Goal: Task Accomplishment & Management: Complete application form

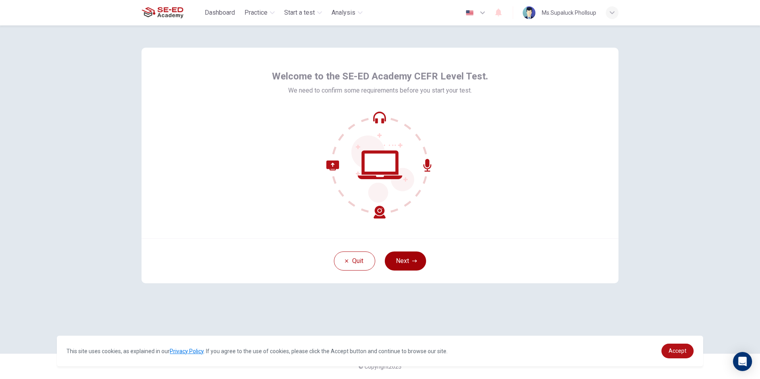
click at [409, 262] on button "Next" at bounding box center [405, 261] width 41 height 19
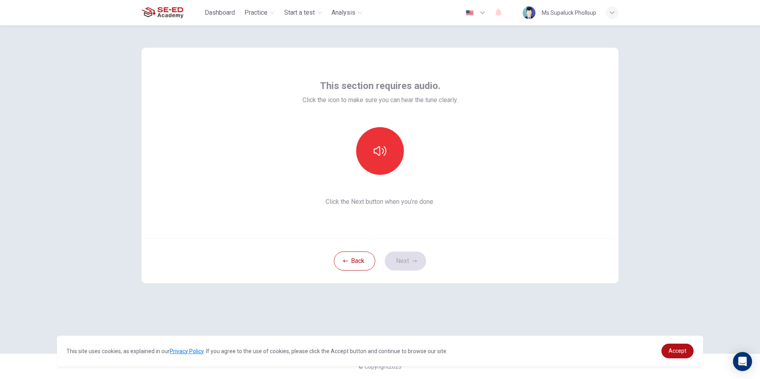
click at [409, 261] on div "Back Next" at bounding box center [380, 261] width 477 height 45
click at [382, 163] on button "button" at bounding box center [380, 151] width 48 height 48
click at [413, 264] on button "Next" at bounding box center [405, 261] width 41 height 19
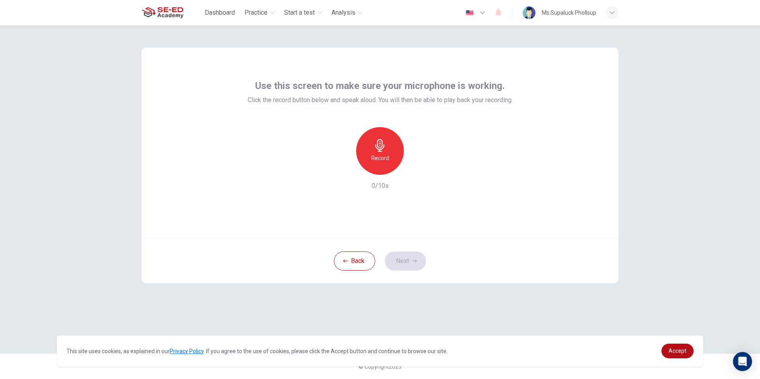
click at [380, 146] on icon "button" at bounding box center [379, 145] width 9 height 13
click at [340, 172] on icon "button" at bounding box center [343, 168] width 7 height 7
click at [388, 159] on h6 "Record" at bounding box center [380, 158] width 18 height 10
click at [384, 159] on h6 "Stop" at bounding box center [380, 158] width 12 height 10
click at [420, 262] on button "Next" at bounding box center [405, 261] width 41 height 19
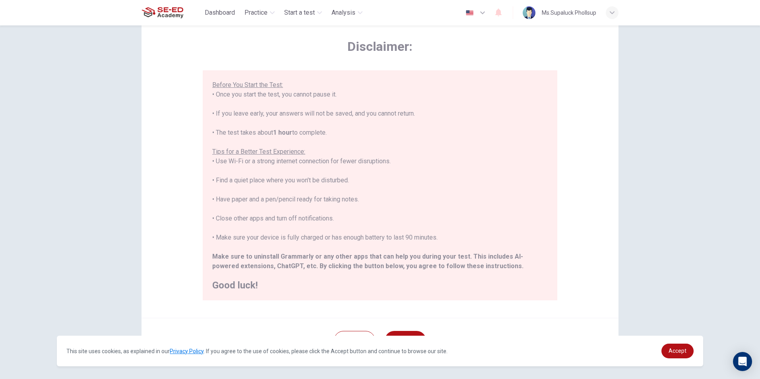
scroll to position [63, 0]
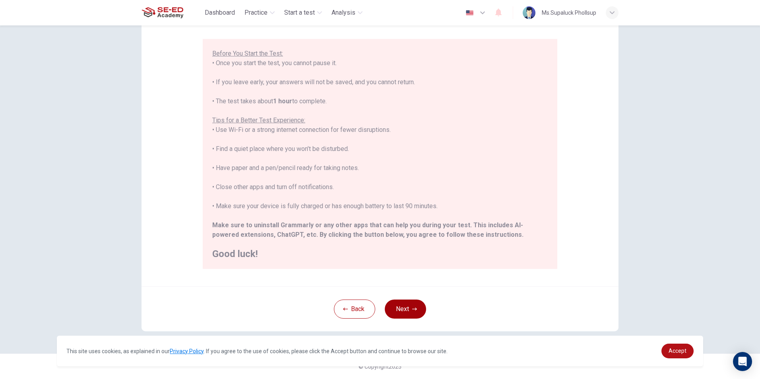
click at [405, 305] on button "Next" at bounding box center [405, 309] width 41 height 19
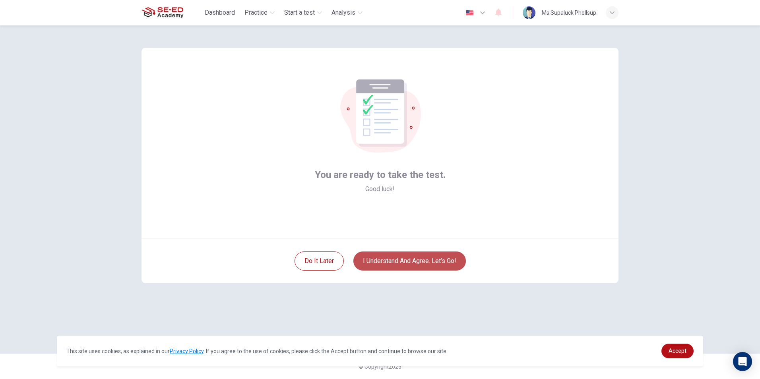
click at [410, 258] on button "I understand and agree. Let’s go!" at bounding box center [409, 261] width 113 height 19
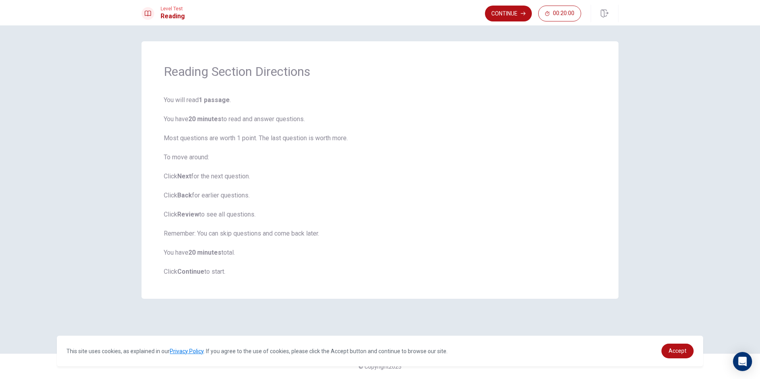
click at [508, 264] on span "You will read 1 passage . You have 20 minutes to read and answer questions. Mos…" at bounding box center [380, 185] width 433 height 181
click at [506, 14] on button "Continue" at bounding box center [508, 14] width 47 height 16
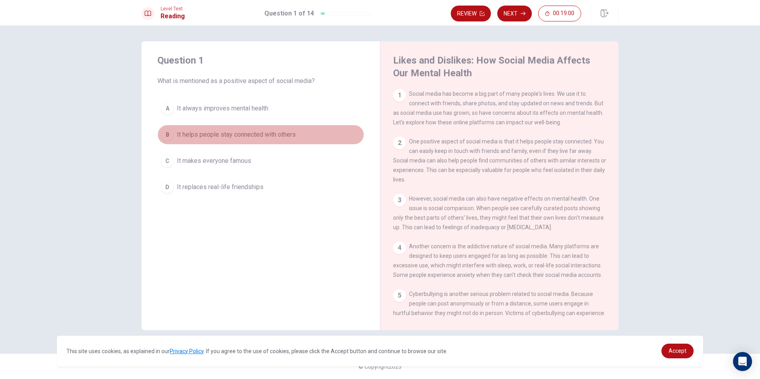
click at [172, 139] on button "B It helps people stay connected with others" at bounding box center [260, 135] width 207 height 20
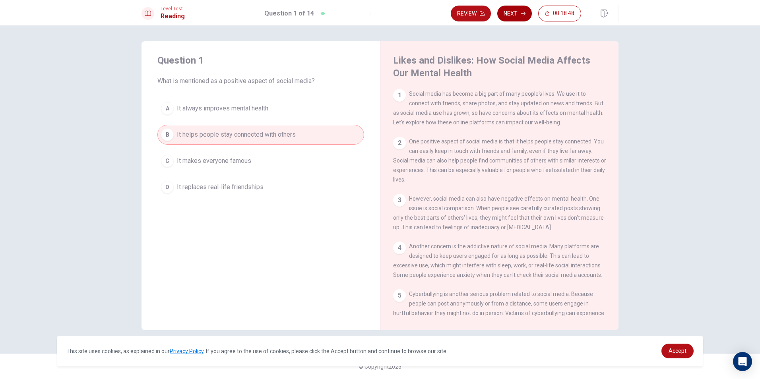
click at [512, 9] on button "Next" at bounding box center [514, 14] width 35 height 16
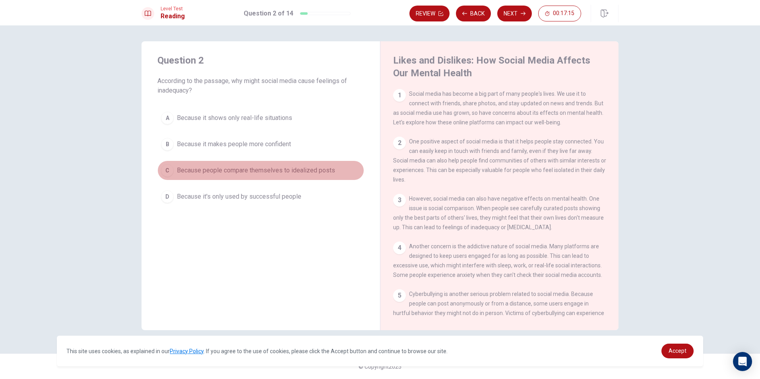
click at [242, 168] on span "Because people compare themselves to idealized posts" at bounding box center [256, 171] width 158 height 10
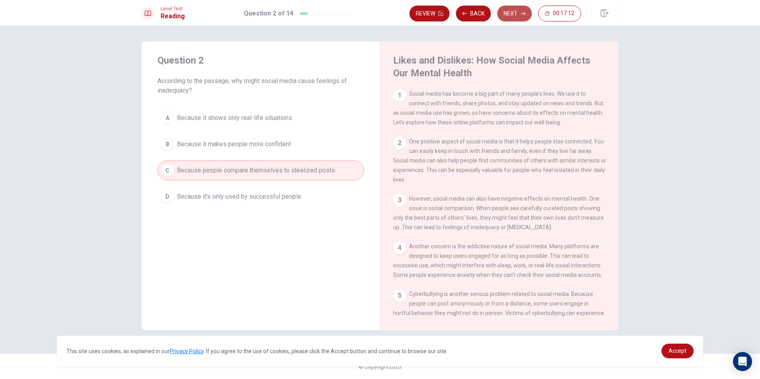
click at [505, 11] on button "Next" at bounding box center [514, 14] width 35 height 16
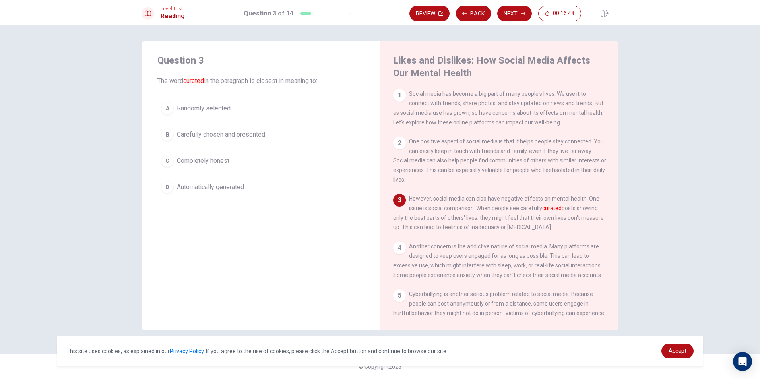
click at [219, 136] on span "Carefully chosen and presented" at bounding box center [221, 135] width 88 height 10
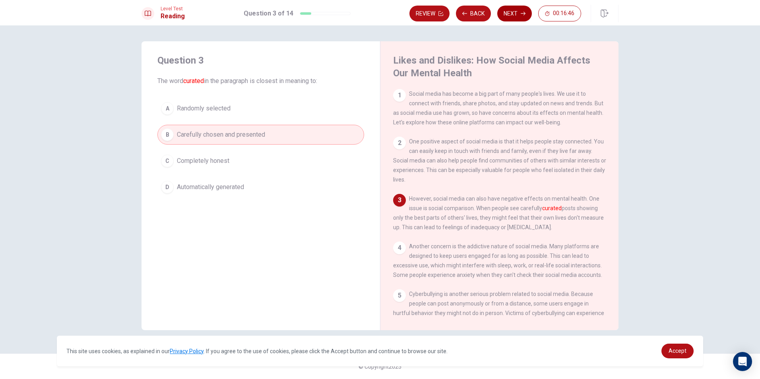
click at [509, 11] on button "Next" at bounding box center [514, 14] width 35 height 16
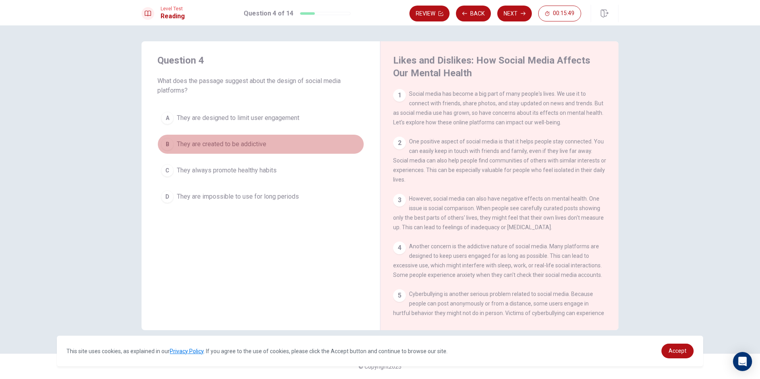
click at [213, 141] on span "They are created to be addictive" at bounding box center [221, 145] width 89 height 10
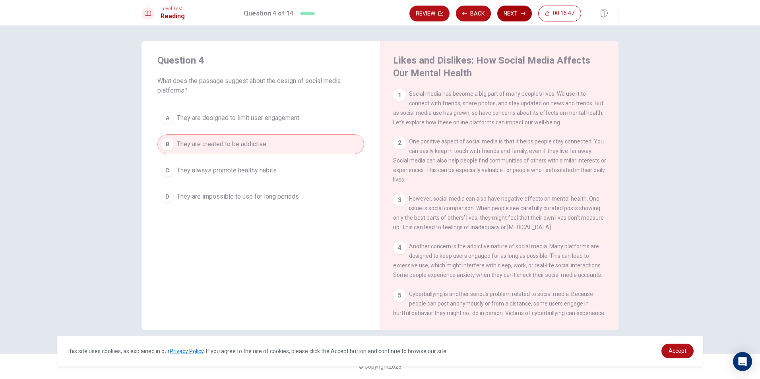
click at [520, 12] on button "Next" at bounding box center [514, 14] width 35 height 16
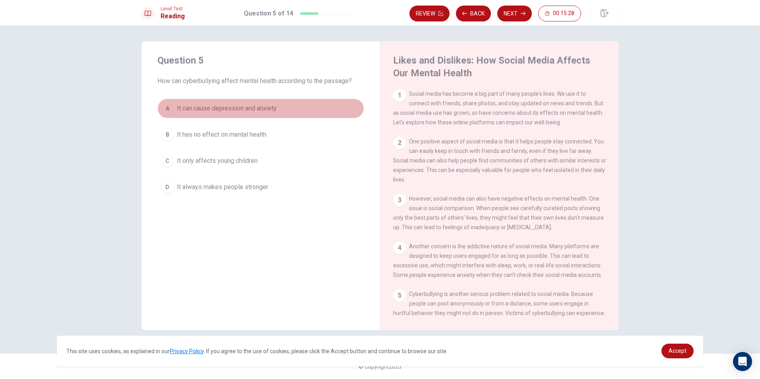
click at [205, 107] on span "It can cause depression and anxiety" at bounding box center [227, 109] width 100 height 10
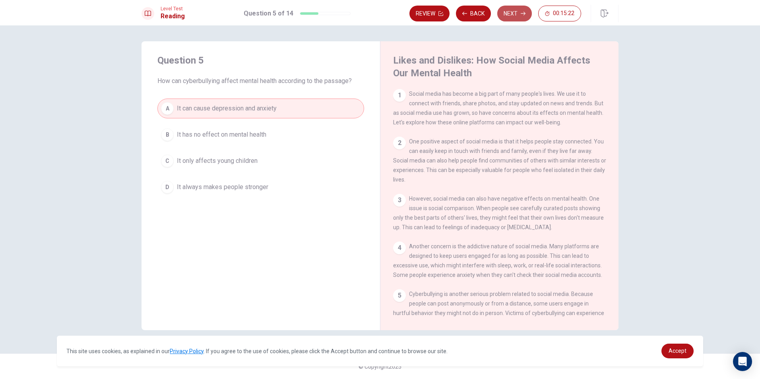
click at [514, 10] on button "Next" at bounding box center [514, 14] width 35 height 16
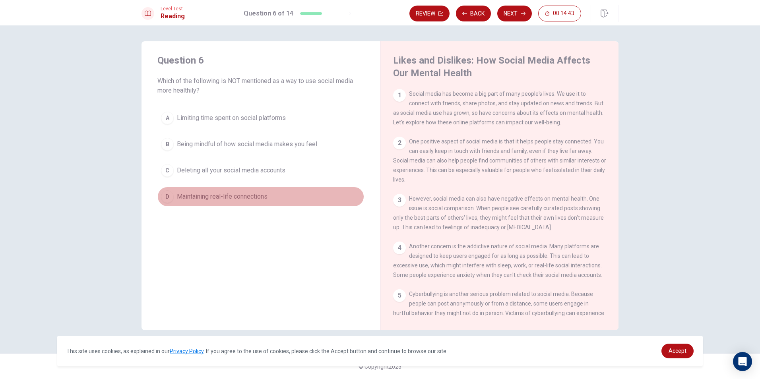
click at [231, 199] on span "Maintaining real-life connections" at bounding box center [222, 197] width 91 height 10
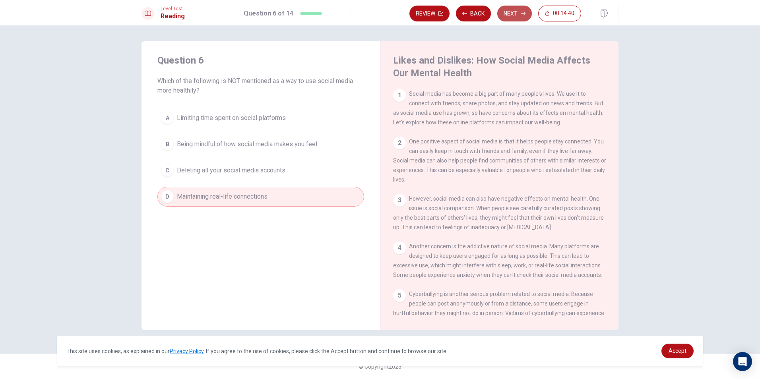
click at [518, 16] on button "Next" at bounding box center [514, 14] width 35 height 16
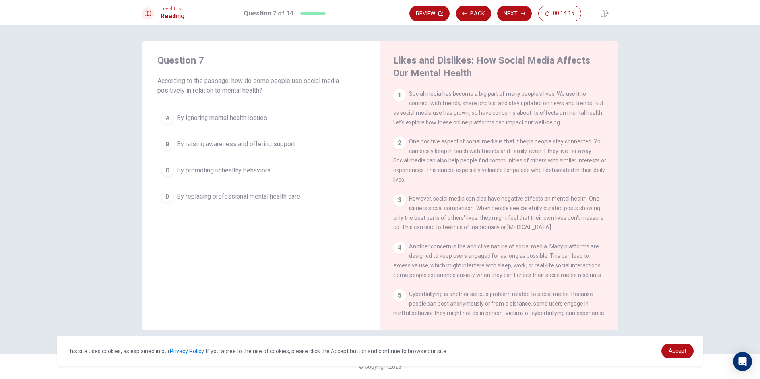
click at [213, 140] on span "By raising awareness and offering support" at bounding box center [236, 145] width 118 height 10
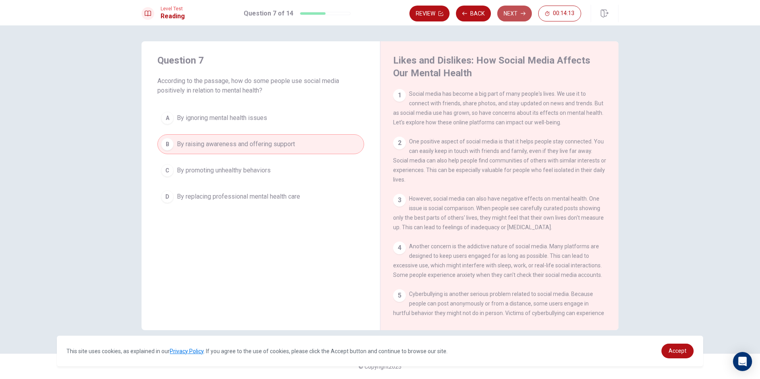
click at [507, 9] on button "Next" at bounding box center [514, 14] width 35 height 16
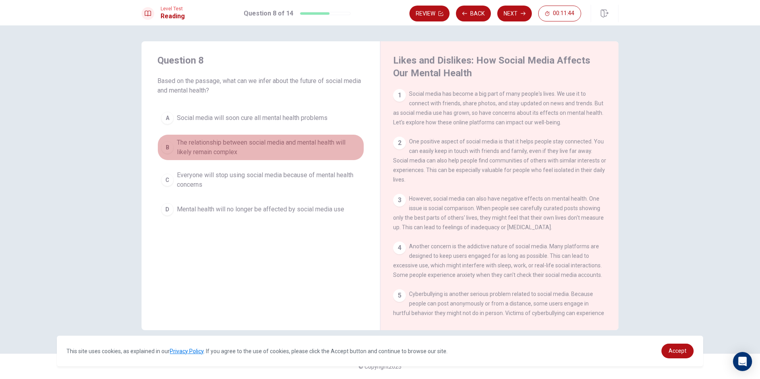
drag, startPoint x: 246, startPoint y: 144, endPoint x: 233, endPoint y: 149, distance: 14.1
click at [233, 149] on span "The relationship between social media and mental health will likely remain comp…" at bounding box center [269, 147] width 184 height 19
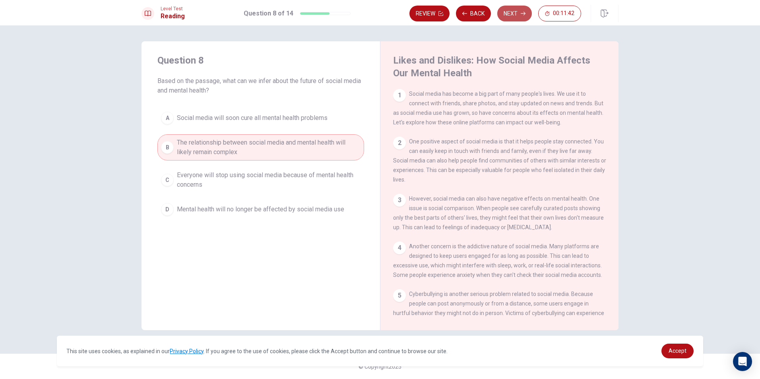
click at [517, 8] on button "Next" at bounding box center [514, 14] width 35 height 16
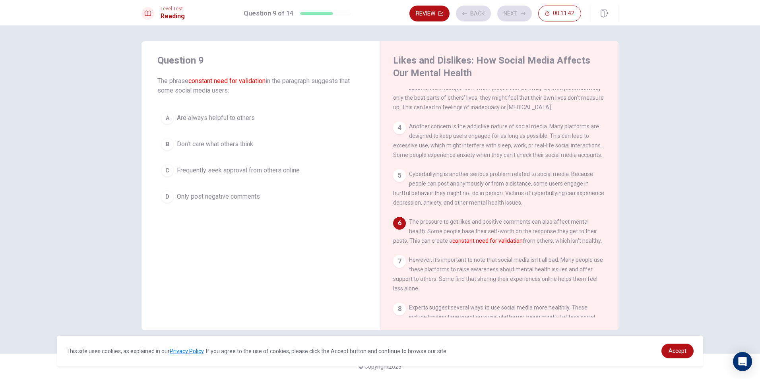
scroll to position [137, 0]
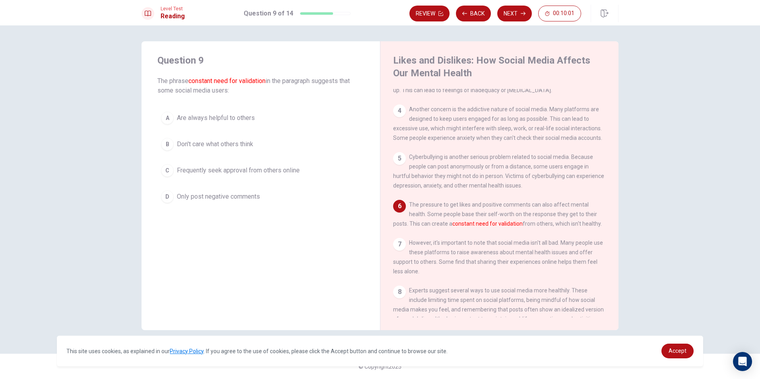
click at [214, 173] on span "Frequently seek approval from others online" at bounding box center [238, 171] width 123 height 10
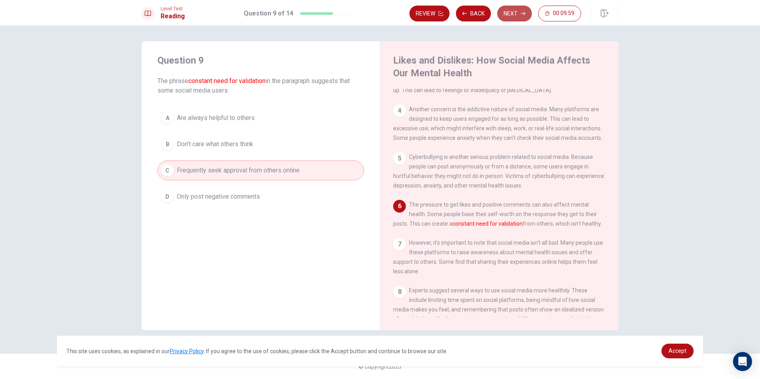
click at [516, 12] on button "Next" at bounding box center [514, 14] width 35 height 16
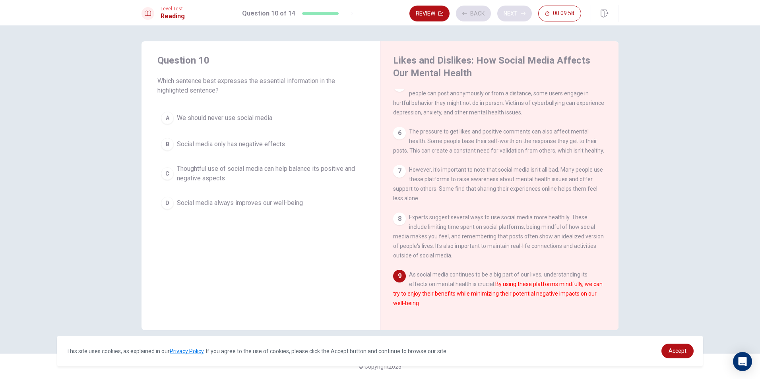
scroll to position [225, 0]
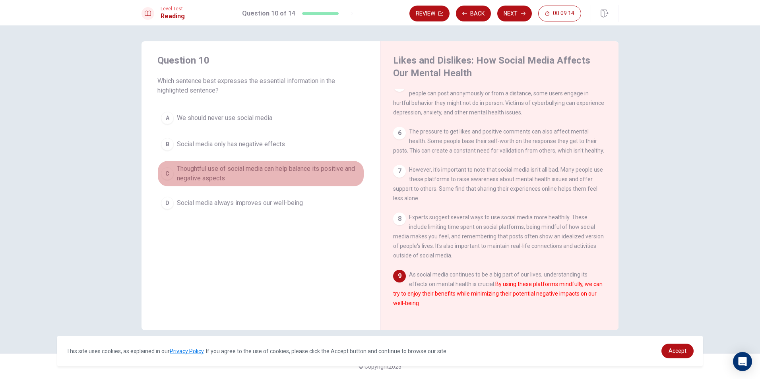
click at [287, 173] on span "Thoughtful use of social media can help balance its positive and negative aspec…" at bounding box center [269, 173] width 184 height 19
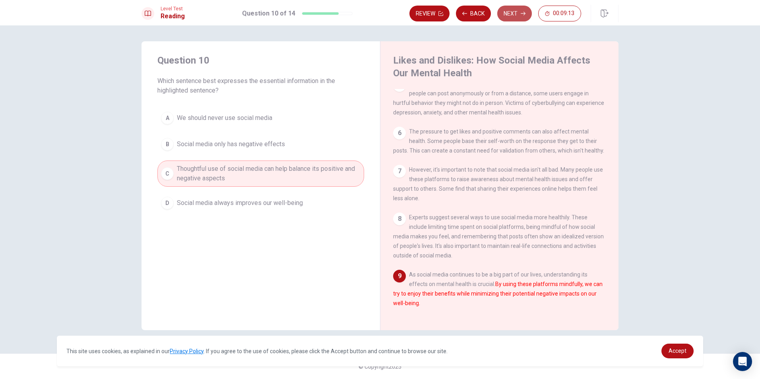
click at [516, 14] on button "Next" at bounding box center [514, 14] width 35 height 16
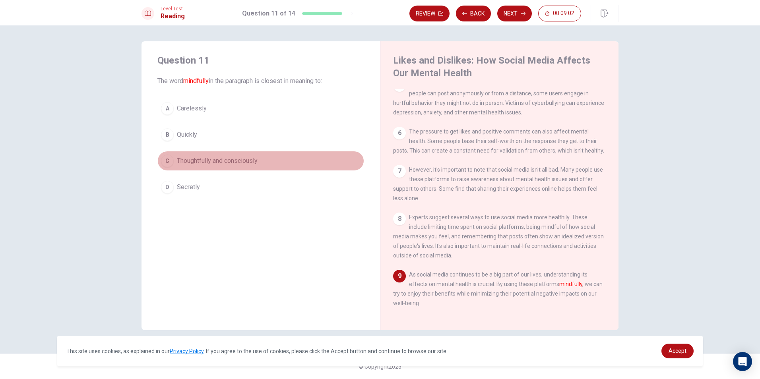
click at [204, 162] on span "Thoughtfully and consciously" at bounding box center [217, 161] width 81 height 10
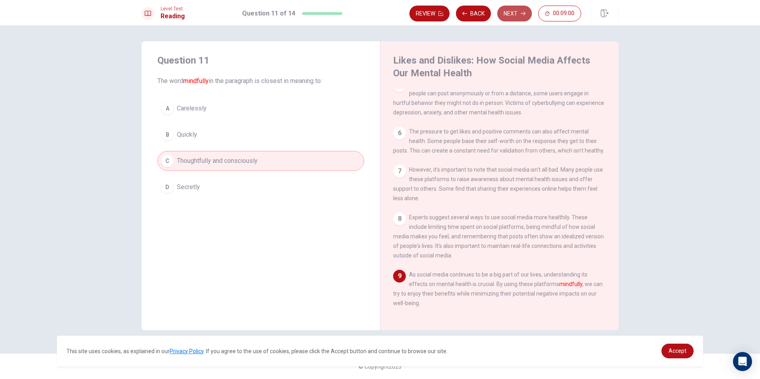
click at [505, 12] on button "Next" at bounding box center [514, 14] width 35 height 16
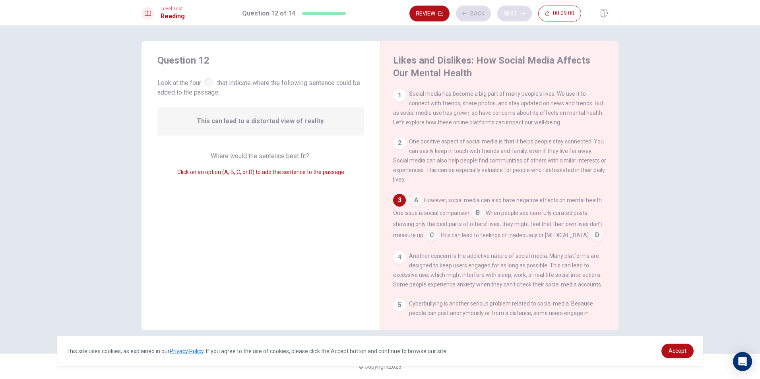
scroll to position [17, 0]
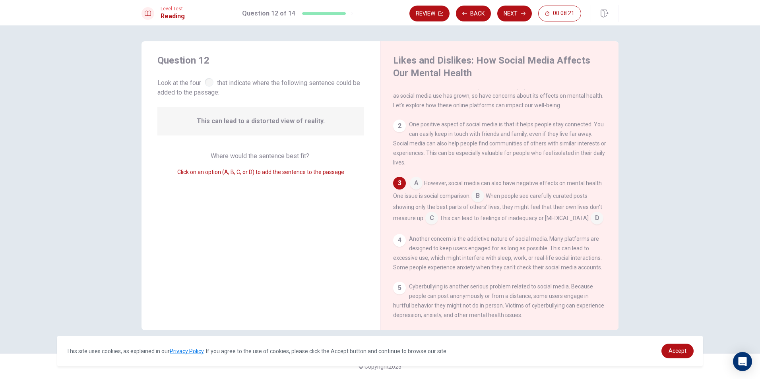
click at [398, 127] on div "2" at bounding box center [399, 126] width 13 height 13
drag, startPoint x: 398, startPoint y: 127, endPoint x: 386, endPoint y: 139, distance: 16.3
click at [386, 139] on div "Likes and Dislikes: How Social Media Affects Our Mental Health 1 Social media h…" at bounding box center [499, 185] width 239 height 289
click at [293, 160] on div "Where would the sentence best fit? Click on an option (A, B, C, or D) to add th…" at bounding box center [260, 163] width 207 height 25
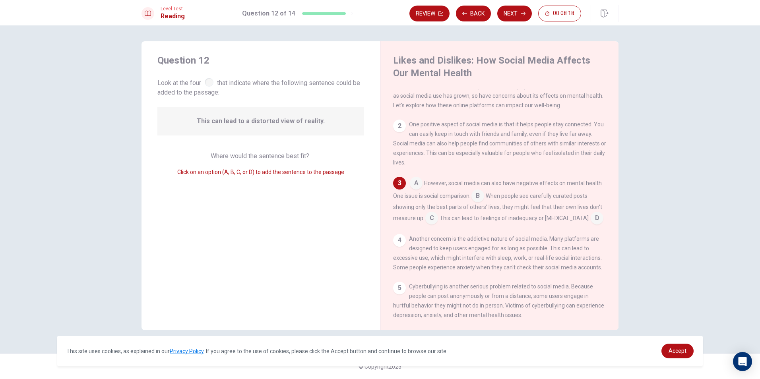
drag, startPoint x: 274, startPoint y: 169, endPoint x: 258, endPoint y: 172, distance: 17.0
click at [268, 170] on div "Click on an option (A, B, C, or D) to add the sentence to the passage" at bounding box center [260, 172] width 207 height 10
click at [252, 174] on span "Click on an option (A, B, C, or D) to add the sentence to the passage" at bounding box center [260, 172] width 167 height 6
click at [417, 185] on input at bounding box center [416, 184] width 13 height 13
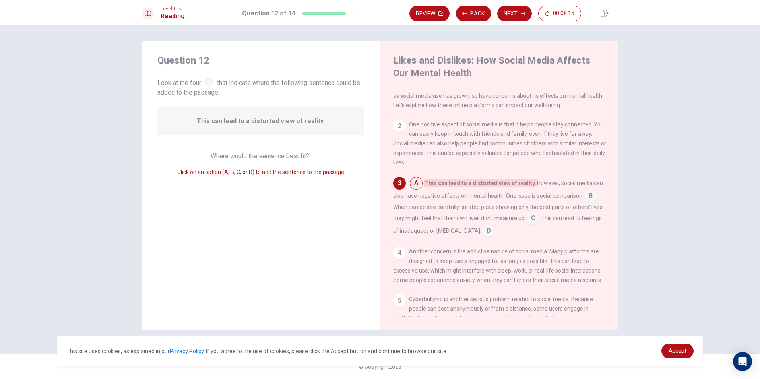
click at [417, 185] on input at bounding box center [416, 184] width 13 height 13
click at [532, 221] on input at bounding box center [533, 219] width 13 height 13
click at [488, 193] on div "A However, social media can also have negative effects on mental health. One is…" at bounding box center [499, 207] width 213 height 60
click at [481, 203] on input at bounding box center [478, 196] width 13 height 13
click at [510, 229] on span "D" at bounding box center [516, 231] width 13 height 13
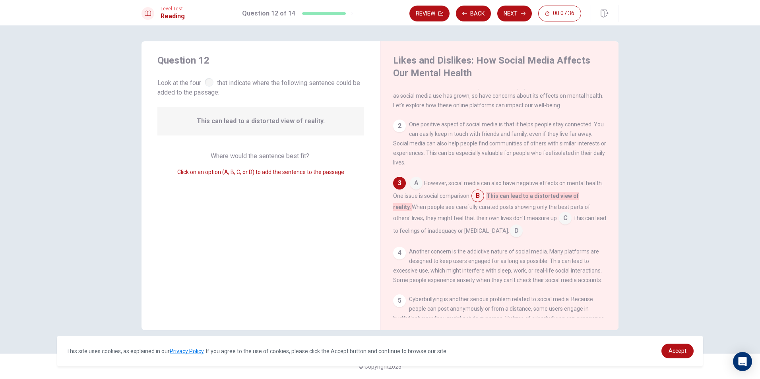
click at [510, 235] on input at bounding box center [516, 231] width 13 height 13
click at [419, 186] on input at bounding box center [416, 184] width 13 height 13
click at [590, 198] on input at bounding box center [590, 196] width 13 height 13
click at [559, 221] on input at bounding box center [565, 219] width 13 height 13
click at [505, 234] on input at bounding box center [510, 231] width 13 height 13
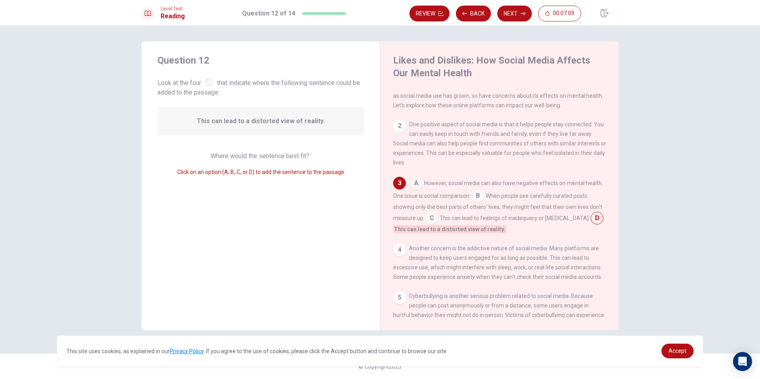
click at [438, 219] on input at bounding box center [431, 219] width 13 height 13
click at [482, 198] on input at bounding box center [478, 196] width 13 height 13
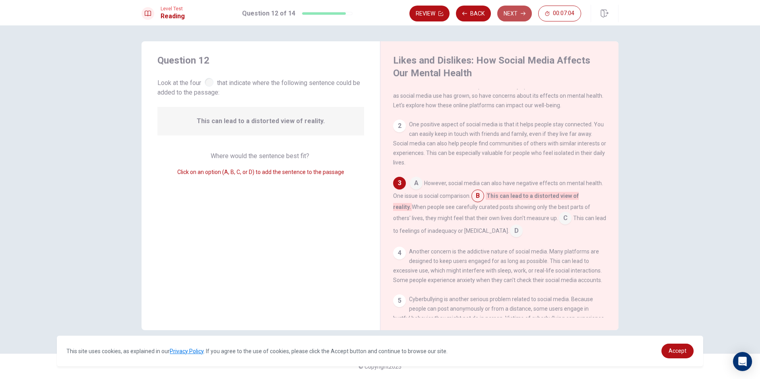
click at [519, 8] on button "Next" at bounding box center [514, 14] width 35 height 16
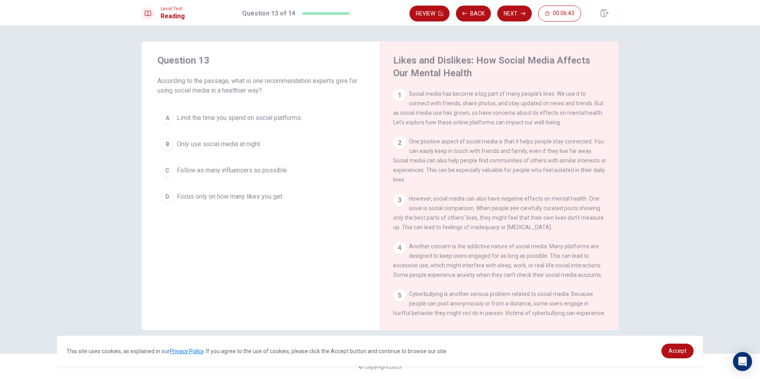
click at [260, 115] on span "Limit the time you spend on social platforms." at bounding box center [239, 118] width 125 height 10
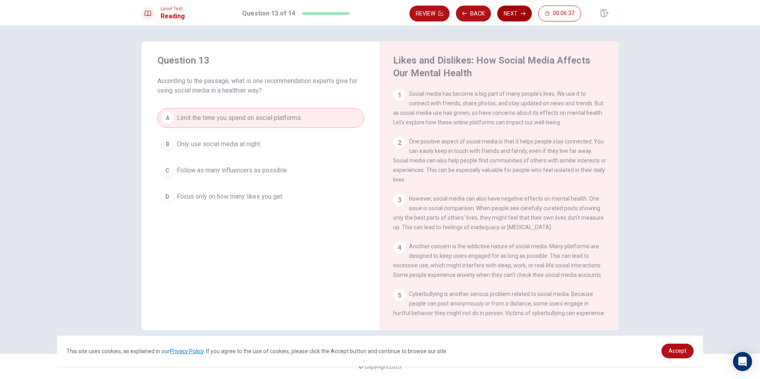
click at [518, 10] on button "Next" at bounding box center [514, 14] width 35 height 16
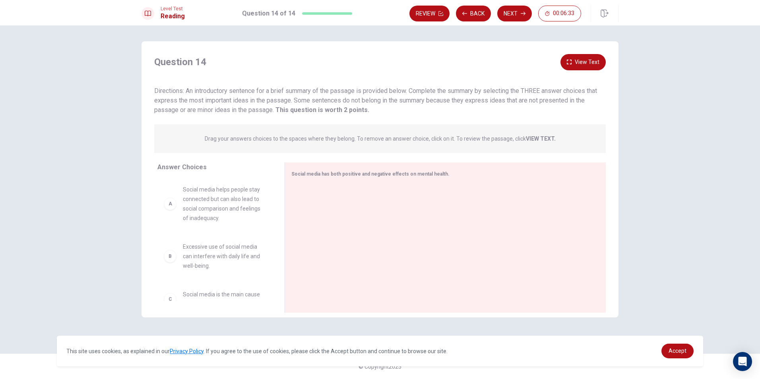
click at [180, 211] on div "A Social media helps people stay connected but can also lead to social comparis…" at bounding box center [215, 204] width 102 height 38
click at [163, 216] on div "A Social media helps people stay connected but can also lead to social comparis…" at bounding box center [214, 204] width 115 height 51
click at [173, 206] on div "A" at bounding box center [170, 204] width 13 height 13
drag, startPoint x: 272, startPoint y: 199, endPoint x: 268, endPoint y: 218, distance: 19.6
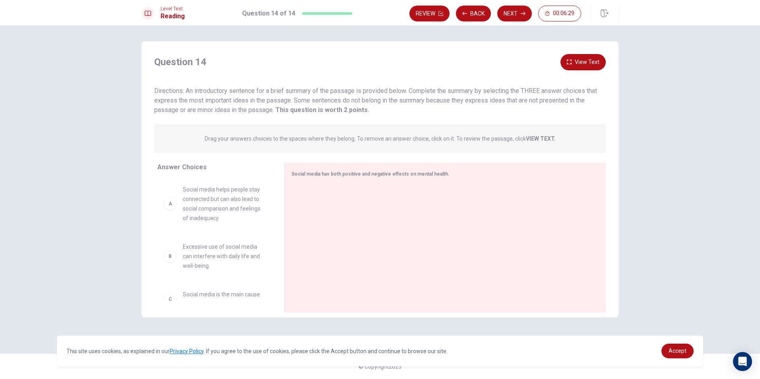
click at [268, 218] on div "A Social media helps people stay connected but can also lead to social comparis…" at bounding box center [217, 240] width 121 height 122
drag, startPoint x: 224, startPoint y: 208, endPoint x: 221, endPoint y: 203, distance: 5.5
drag, startPoint x: 272, startPoint y: 192, endPoint x: 262, endPoint y: 210, distance: 21.2
click at [262, 210] on div "A Social media helps people stay connected but can also lead to social comparis…" at bounding box center [217, 240] width 121 height 122
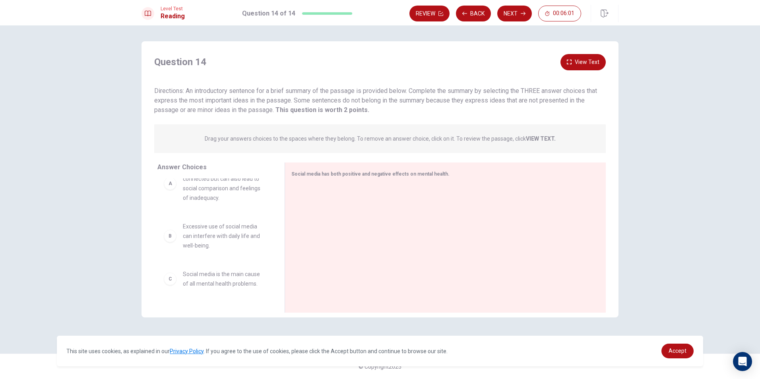
scroll to position [32, 0]
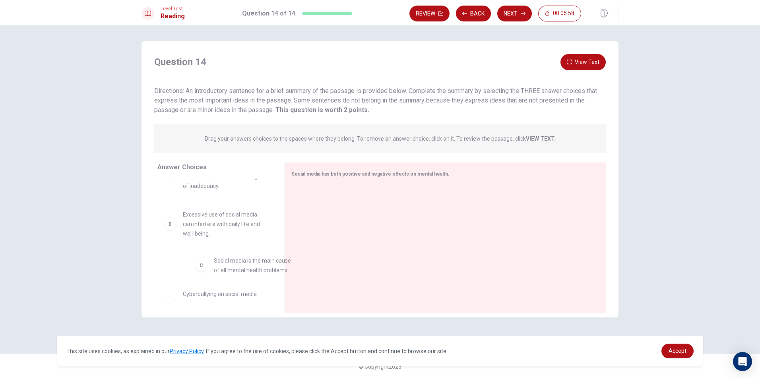
drag, startPoint x: 202, startPoint y: 269, endPoint x: 236, endPoint y: 268, distance: 33.4
drag, startPoint x: 190, startPoint y: 268, endPoint x: 332, endPoint y: 198, distance: 157.7
drag, startPoint x: 274, startPoint y: 238, endPoint x: 276, endPoint y: 220, distance: 17.7
click at [276, 220] on div "A Social media helps people stay connected but can also lead to social comparis…" at bounding box center [217, 240] width 121 height 122
drag, startPoint x: 278, startPoint y: 218, endPoint x: 274, endPoint y: 199, distance: 19.5
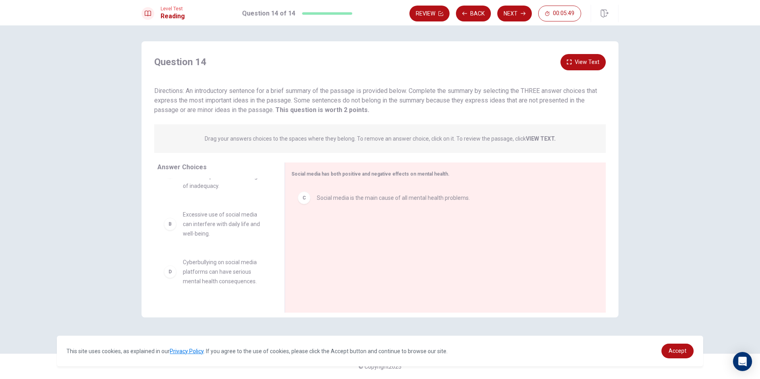
click at [274, 199] on div "Answer Choices A Social media helps people stay connected but can also lead to …" at bounding box center [213, 240] width 143 height 154
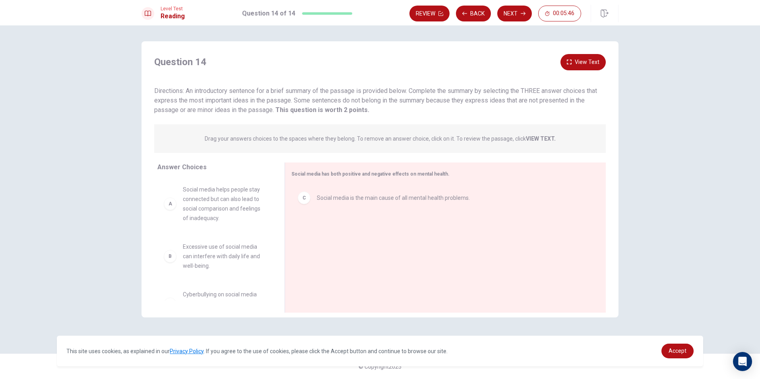
scroll to position [119, 0]
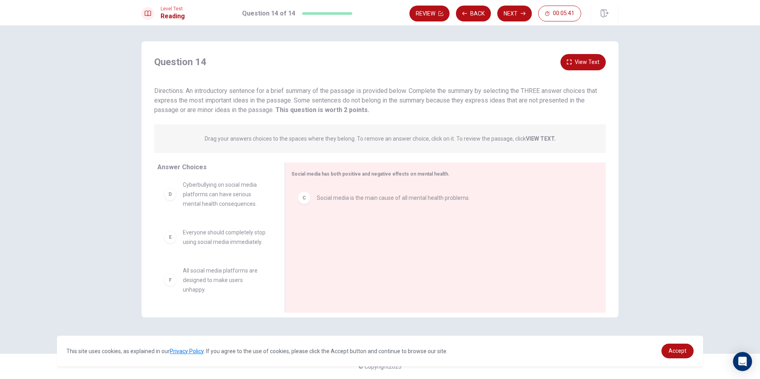
drag, startPoint x: 270, startPoint y: 269, endPoint x: 272, endPoint y: 255, distance: 13.7
click at [272, 255] on div "A Social media helps people stay connected but can also lead to social comparis…" at bounding box center [217, 240] width 121 height 122
drag, startPoint x: 272, startPoint y: 260, endPoint x: 270, endPoint y: 247, distance: 13.2
click at [270, 247] on div "A Social media helps people stay connected but can also lead to social comparis…" at bounding box center [217, 240] width 121 height 122
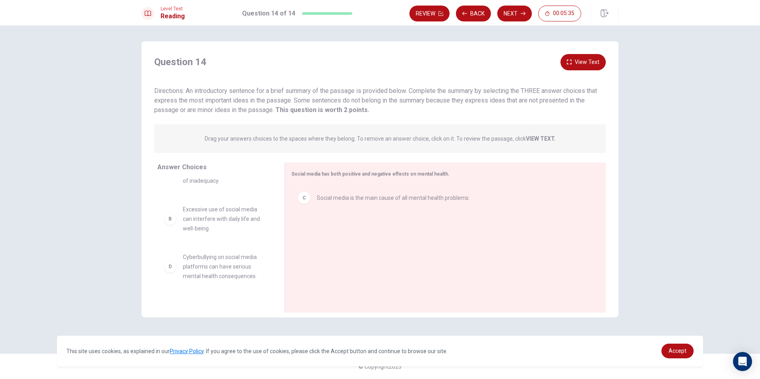
scroll to position [0, 0]
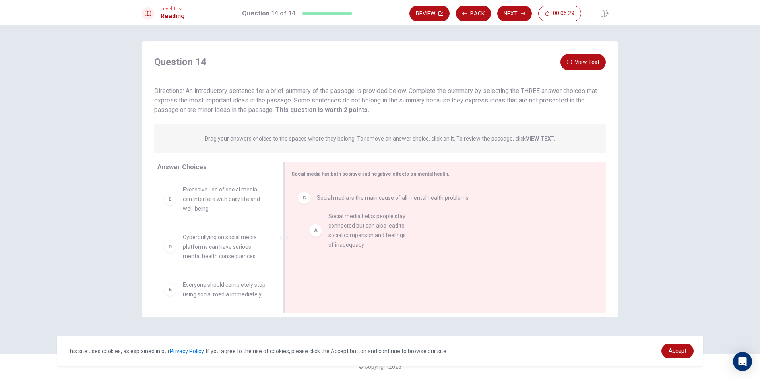
drag, startPoint x: 215, startPoint y: 216, endPoint x: 365, endPoint y: 243, distance: 152.2
drag, startPoint x: 367, startPoint y: 200, endPoint x: 373, endPoint y: 245, distance: 46.1
drag, startPoint x: 337, startPoint y: 200, endPoint x: 338, endPoint y: 240, distance: 40.2
drag, startPoint x: 336, startPoint y: 233, endPoint x: 345, endPoint y: 203, distance: 31.2
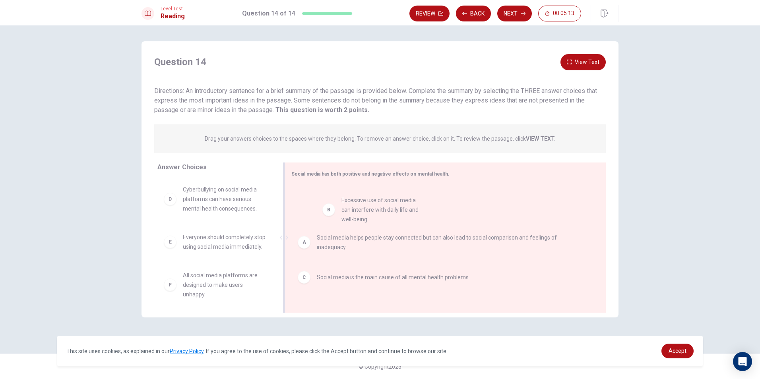
drag, startPoint x: 209, startPoint y: 204, endPoint x: 373, endPoint y: 213, distance: 164.1
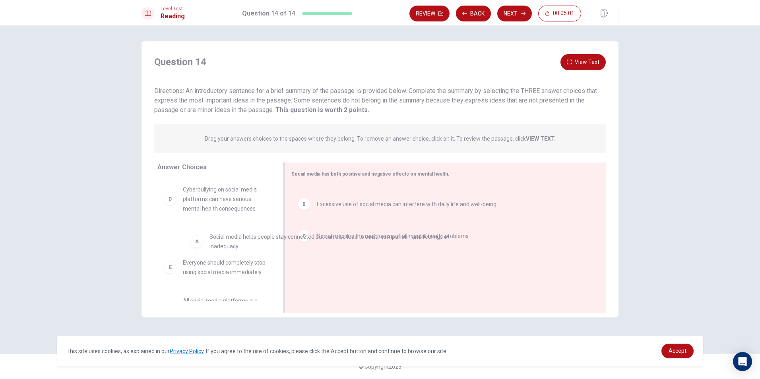
drag, startPoint x: 357, startPoint y: 198, endPoint x: 231, endPoint y: 245, distance: 134.3
drag, startPoint x: 329, startPoint y: 199, endPoint x: 217, endPoint y: 237, distance: 118.9
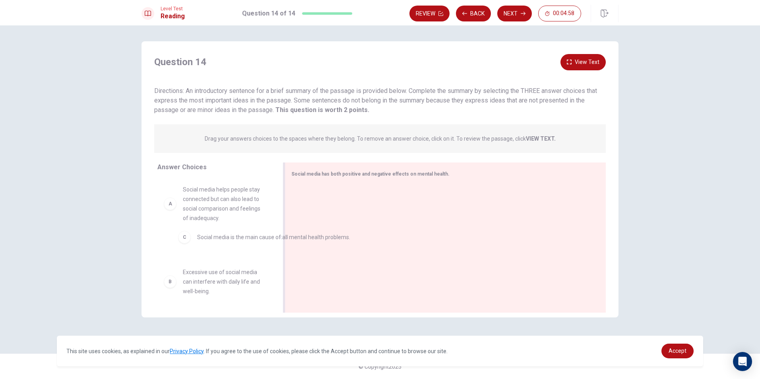
drag, startPoint x: 340, startPoint y: 194, endPoint x: 201, endPoint y: 237, distance: 145.8
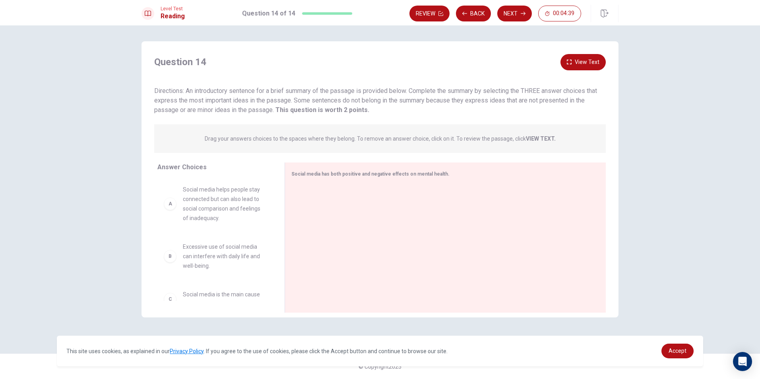
drag, startPoint x: 283, startPoint y: 203, endPoint x: 275, endPoint y: 174, distance: 30.1
click at [275, 174] on div "Answer Choices A Social media helps people stay connected but can also lead to …" at bounding box center [380, 240] width 477 height 154
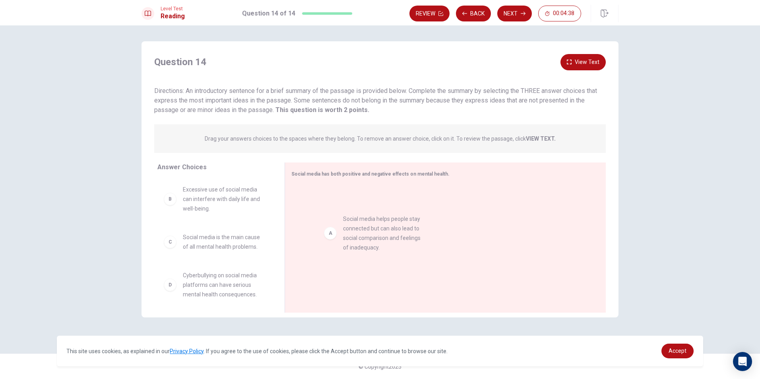
drag, startPoint x: 227, startPoint y: 200, endPoint x: 393, endPoint y: 229, distance: 167.9
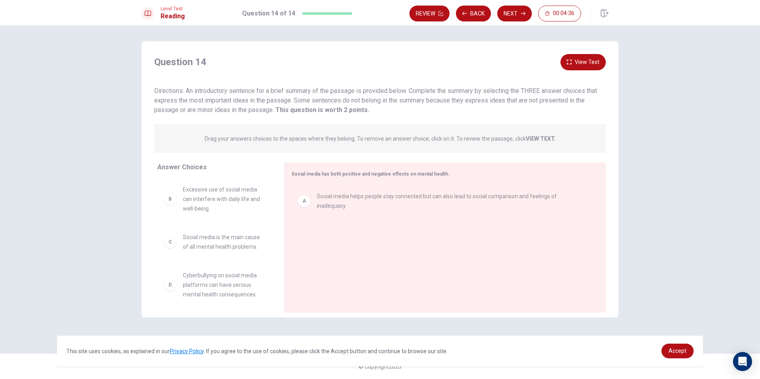
scroll to position [2, 0]
drag, startPoint x: 289, startPoint y: 270, endPoint x: 393, endPoint y: 243, distance: 108.1
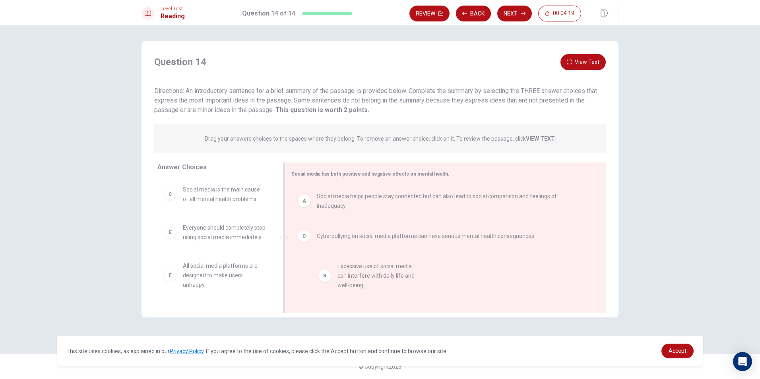
drag, startPoint x: 203, startPoint y: 198, endPoint x: 360, endPoint y: 273, distance: 173.9
click at [511, 8] on button "Next" at bounding box center [514, 14] width 35 height 16
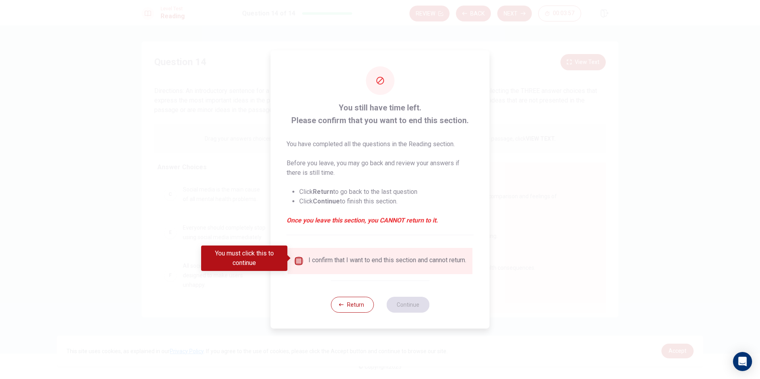
click at [302, 261] on input "You must click this to continue" at bounding box center [299, 261] width 10 height 10
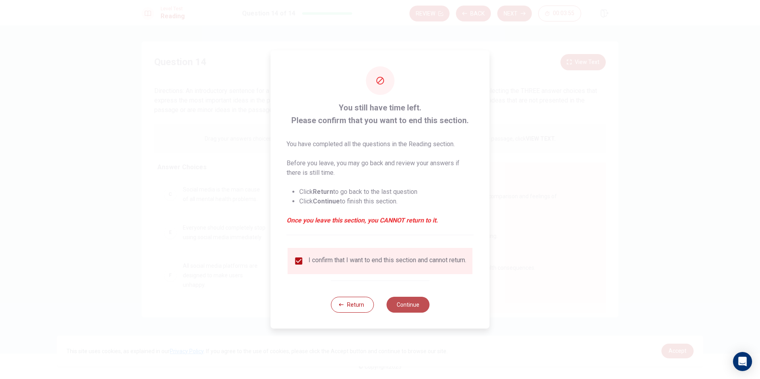
click at [391, 305] on button "Continue" at bounding box center [407, 305] width 43 height 16
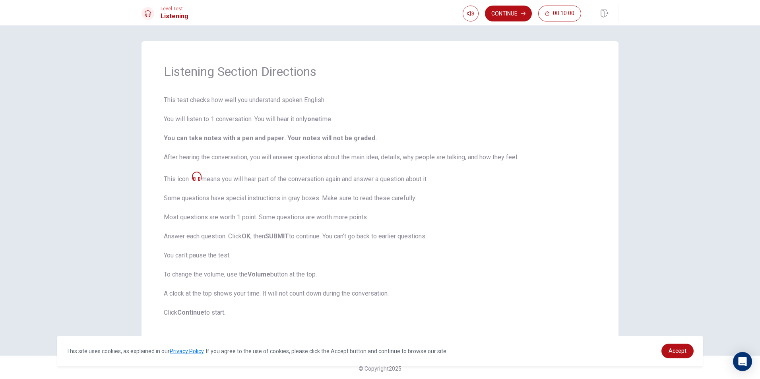
scroll to position [2, 0]
click at [495, 8] on button "Continue" at bounding box center [508, 14] width 47 height 16
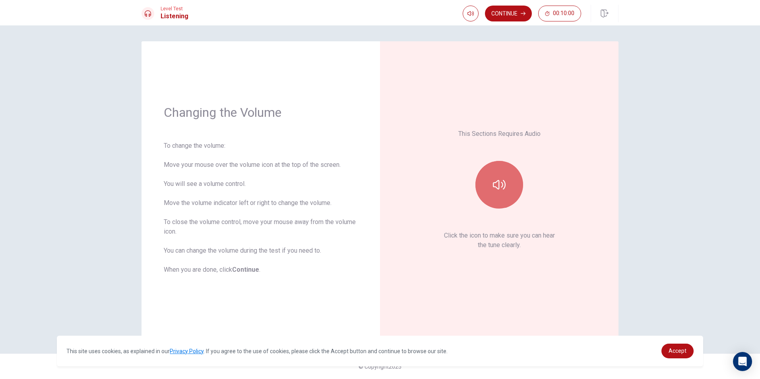
click at [499, 190] on icon "button" at bounding box center [499, 185] width 13 height 13
click at [514, 14] on button "Continue" at bounding box center [508, 14] width 47 height 16
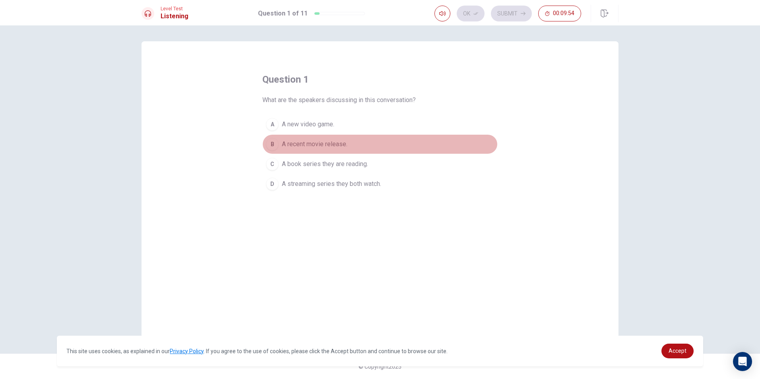
click at [310, 144] on span "A recent movie release." at bounding box center [315, 145] width 66 height 10
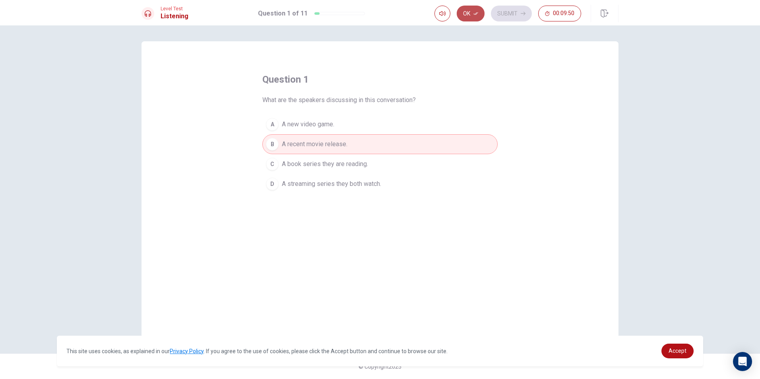
click at [472, 8] on button "Ok" at bounding box center [471, 14] width 28 height 16
click at [507, 9] on button "Submit" at bounding box center [511, 14] width 41 height 16
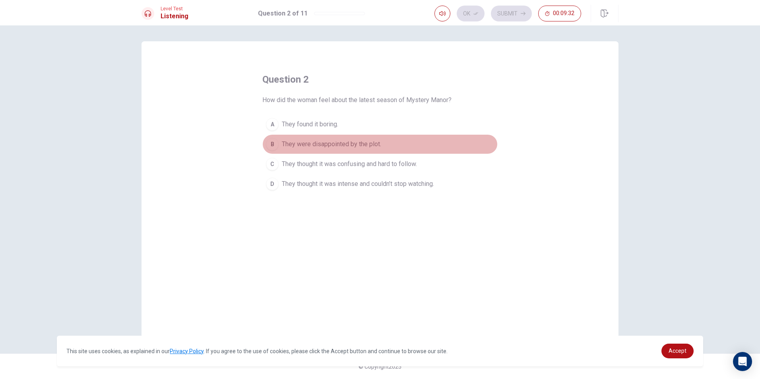
click at [361, 144] on span "They were disappointed by the plot." at bounding box center [331, 145] width 99 height 10
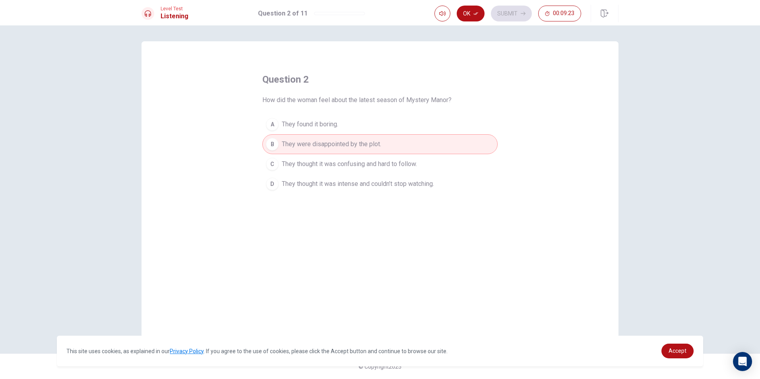
click at [367, 186] on span "They thought it was intense and couldn’t stop watching." at bounding box center [358, 184] width 152 height 10
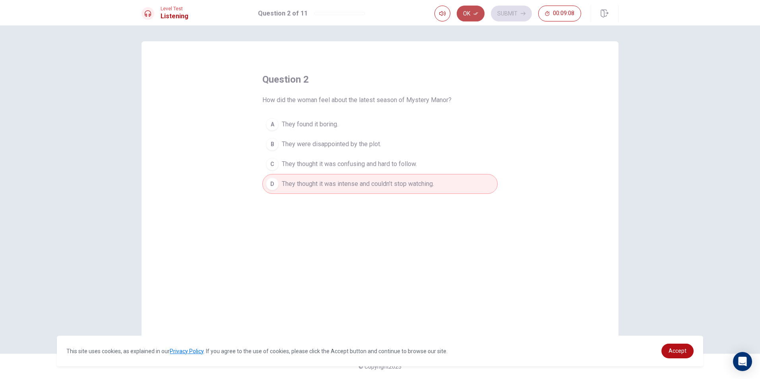
click at [476, 12] on icon "button" at bounding box center [476, 13] width 5 height 5
click at [497, 8] on button "Submit" at bounding box center [511, 14] width 41 height 16
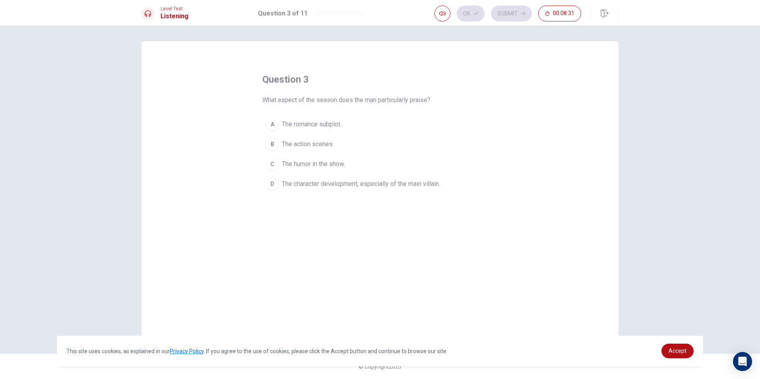
click at [340, 143] on button "B The action scenes." at bounding box center [379, 144] width 235 height 20
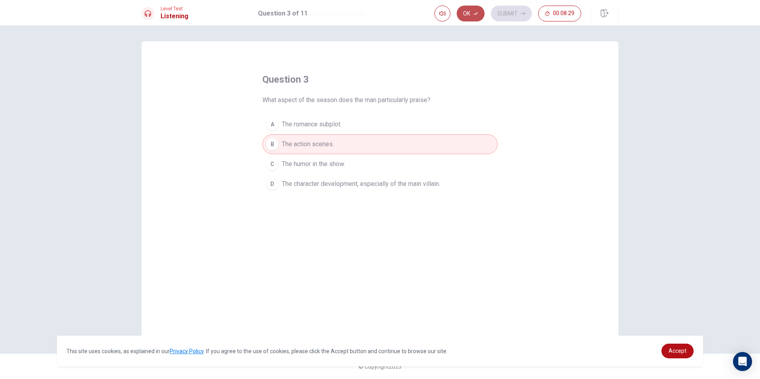
click at [468, 13] on button "Ok" at bounding box center [471, 14] width 28 height 16
click at [504, 8] on button "Submit" at bounding box center [511, 14] width 41 height 16
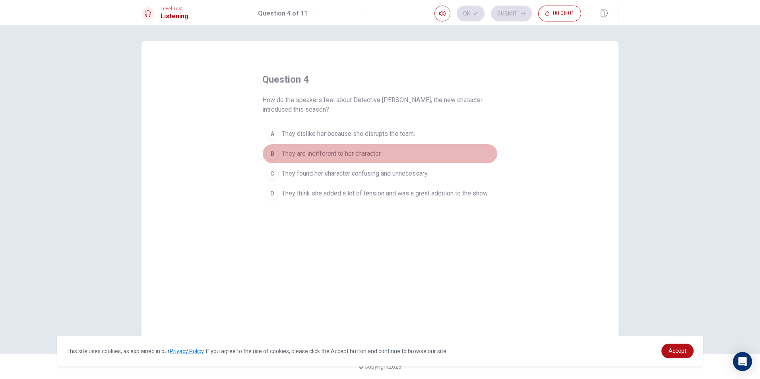
click at [324, 157] on span "They are indifferent to her character." at bounding box center [332, 154] width 100 height 10
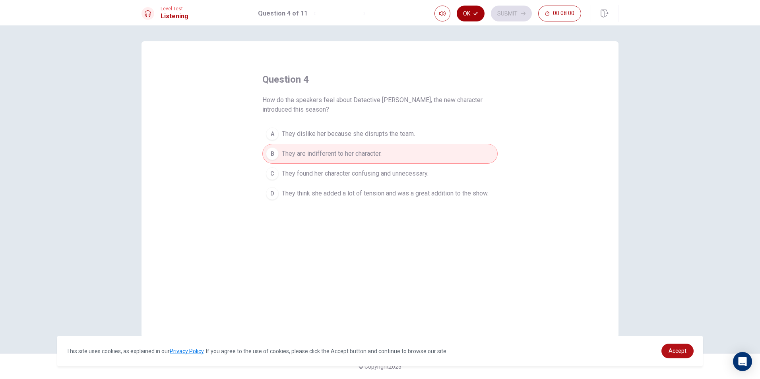
click at [472, 11] on button "Ok" at bounding box center [471, 14] width 28 height 16
click at [506, 18] on button "Submit" at bounding box center [511, 14] width 41 height 16
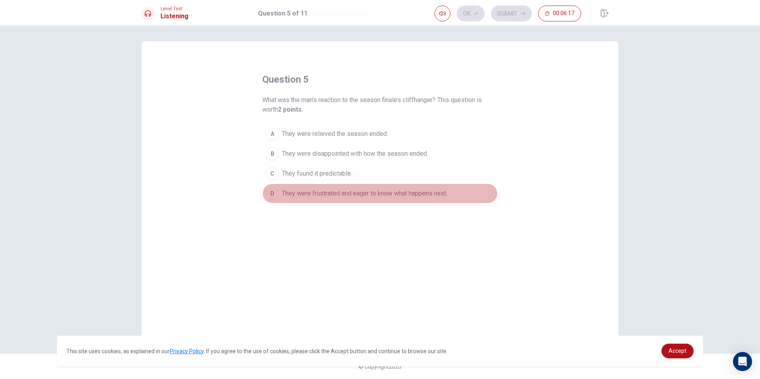
click at [372, 192] on span "They were frustrated and eager to know what happens next." at bounding box center [364, 194] width 165 height 10
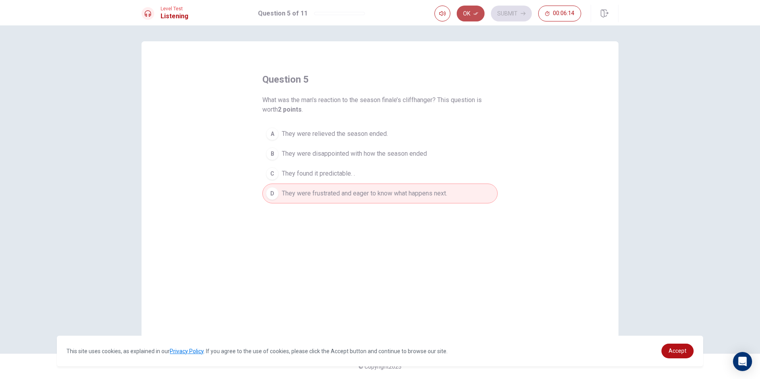
click at [478, 13] on icon "button" at bounding box center [476, 13] width 5 height 5
click at [498, 8] on button "Submit" at bounding box center [511, 14] width 41 height 16
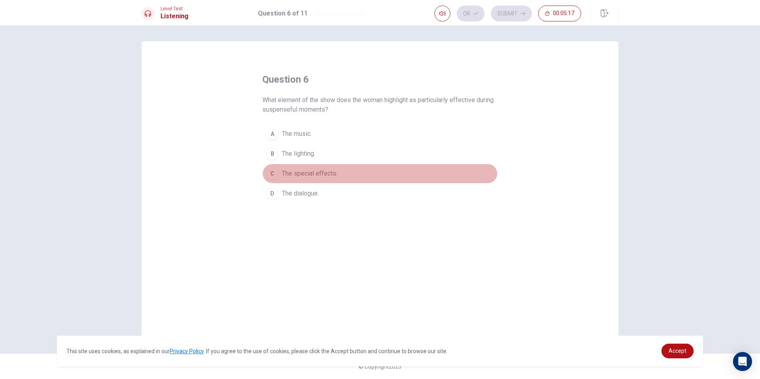
click at [320, 175] on span "The special effects." at bounding box center [310, 174] width 56 height 10
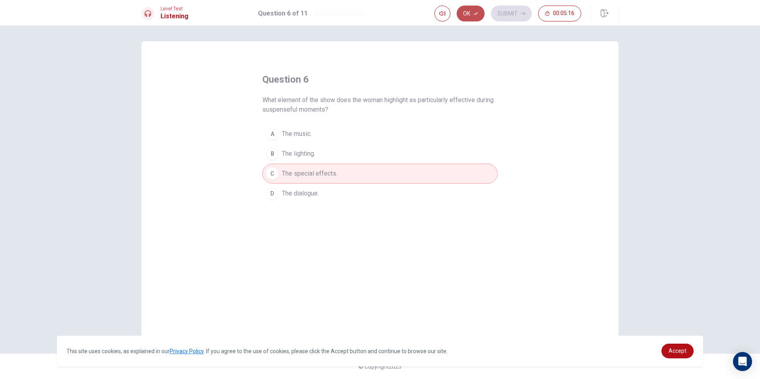
click at [471, 9] on button "Ok" at bounding box center [471, 14] width 28 height 16
click at [506, 10] on button "Submit" at bounding box center [511, 14] width 41 height 16
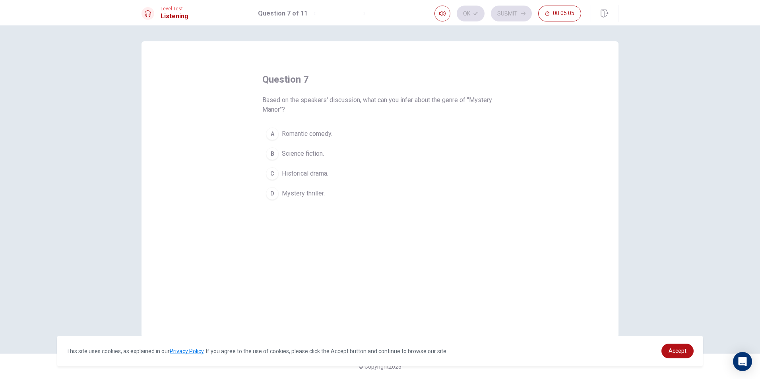
click at [326, 133] on span "Romantic comedy." at bounding box center [307, 134] width 50 height 10
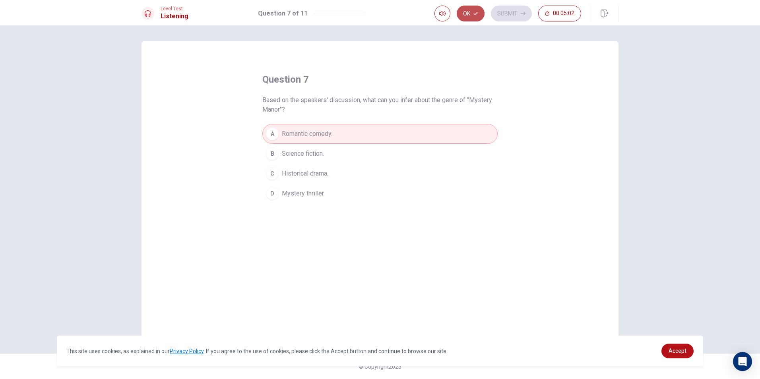
click at [476, 11] on button "Ok" at bounding box center [471, 14] width 28 height 16
click at [497, 7] on button "Submit" at bounding box center [511, 14] width 41 height 16
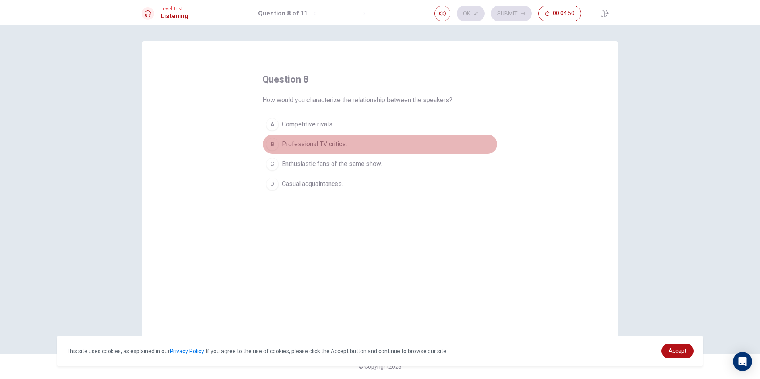
click at [324, 147] on span "Professional TV critics." at bounding box center [314, 145] width 65 height 10
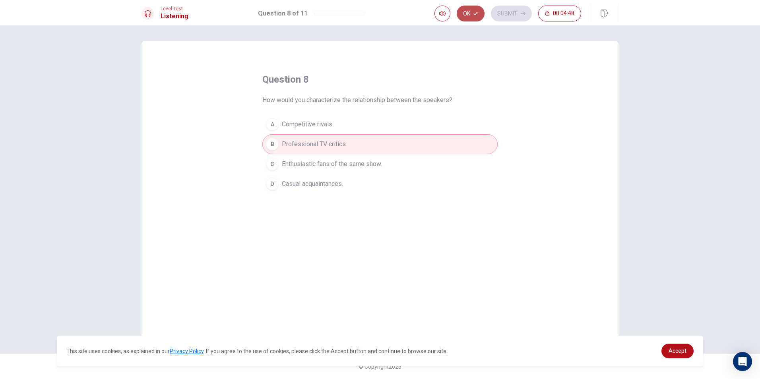
click at [473, 9] on button "Ok" at bounding box center [471, 14] width 28 height 16
click at [503, 15] on button "Submit" at bounding box center [511, 14] width 41 height 16
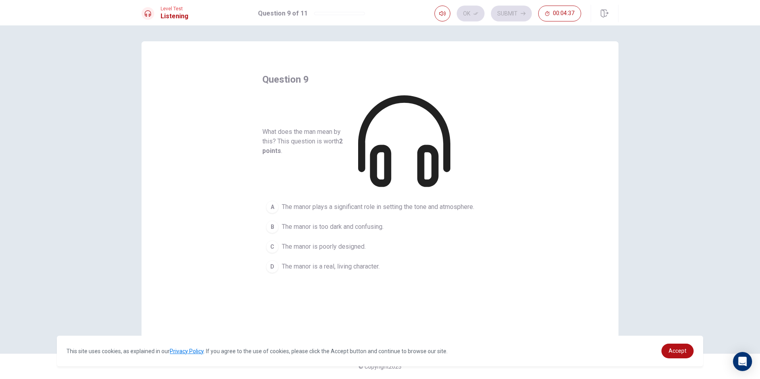
click at [375, 202] on span "The manor plays a significant role in setting the tone and atmosphere." at bounding box center [378, 207] width 192 height 10
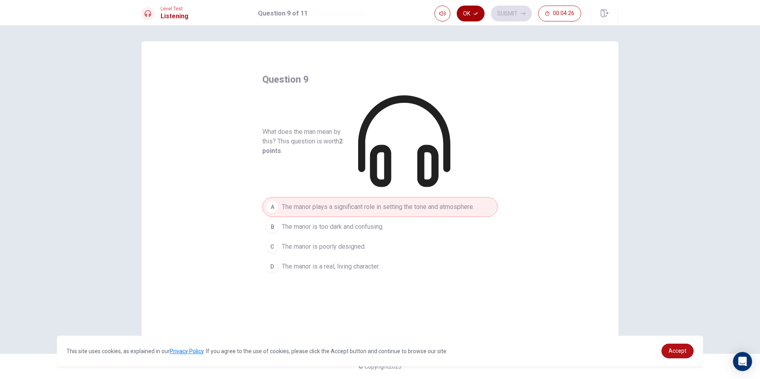
click at [472, 11] on button "Ok" at bounding box center [471, 14] width 28 height 16
click at [513, 8] on button "Submit" at bounding box center [511, 14] width 41 height 16
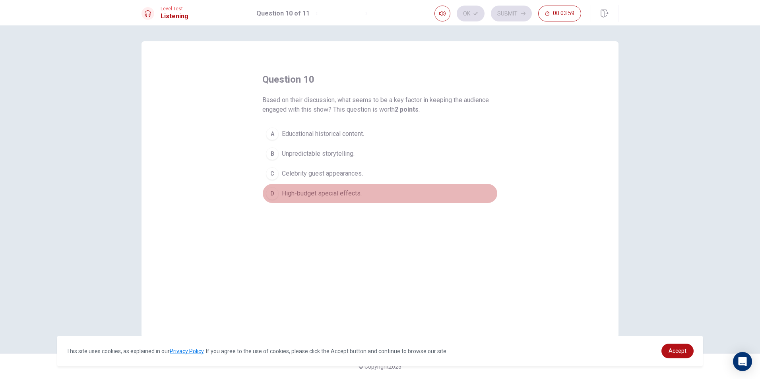
click at [323, 202] on button "D High-budget special effects." at bounding box center [379, 194] width 235 height 20
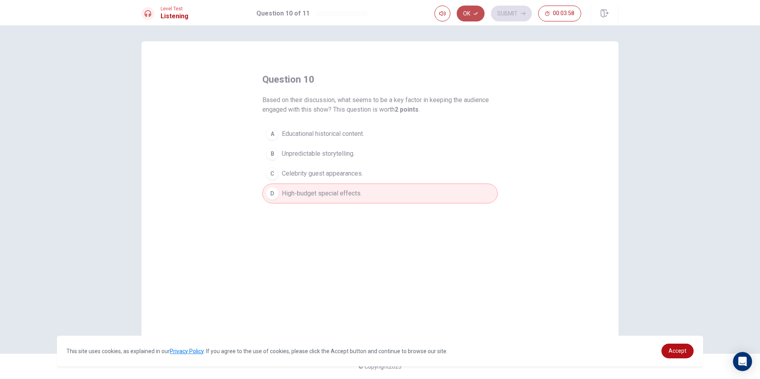
click at [474, 14] on icon "button" at bounding box center [476, 13] width 5 height 5
click at [497, 10] on button "Submit" at bounding box center [511, 14] width 41 height 16
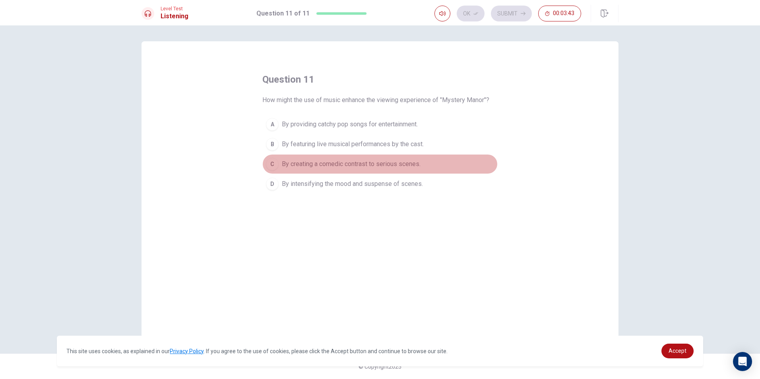
click at [398, 161] on span "By creating a comedic contrast to serious scenes." at bounding box center [351, 164] width 139 height 10
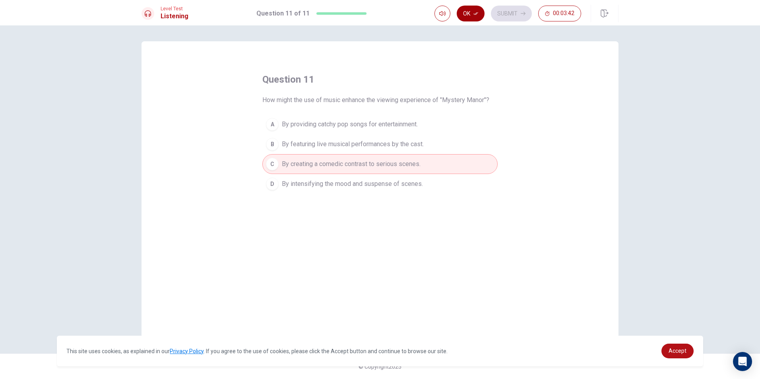
click at [466, 12] on button "Ok" at bounding box center [471, 14] width 28 height 16
click at [500, 9] on button "Submit" at bounding box center [511, 14] width 41 height 16
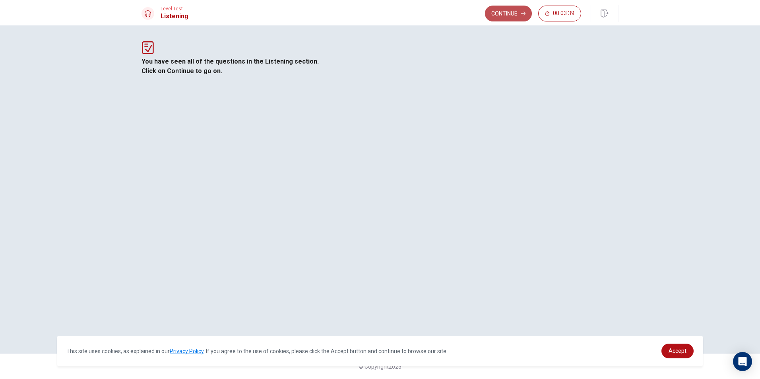
click at [511, 12] on button "Continue" at bounding box center [508, 14] width 47 height 16
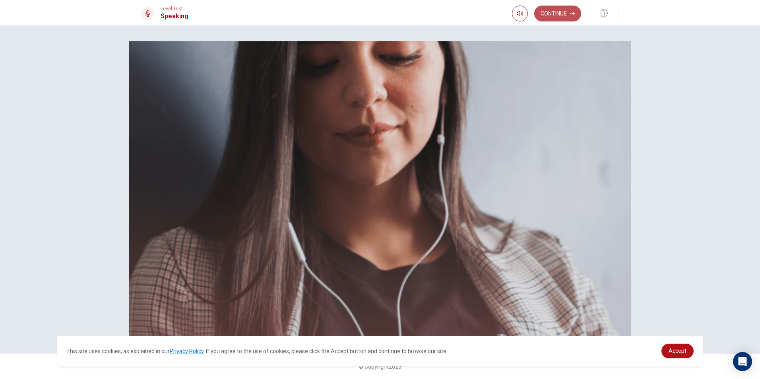
click at [560, 18] on button "Continue" at bounding box center [557, 14] width 47 height 16
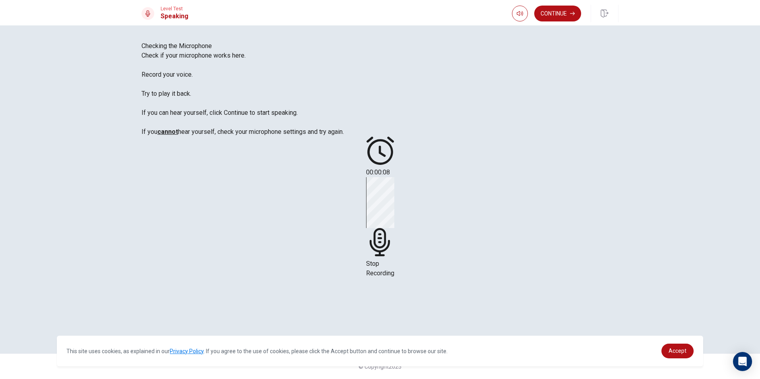
click at [394, 221] on div "Stop Recording" at bounding box center [380, 227] width 28 height 101
click at [392, 200] on div at bounding box center [380, 186] width 24 height 27
click at [392, 197] on icon at bounding box center [380, 185] width 24 height 24
click at [379, 216] on icon "Play Audio" at bounding box center [375, 211] width 8 height 10
click at [385, 197] on icon at bounding box center [376, 185] width 17 height 24
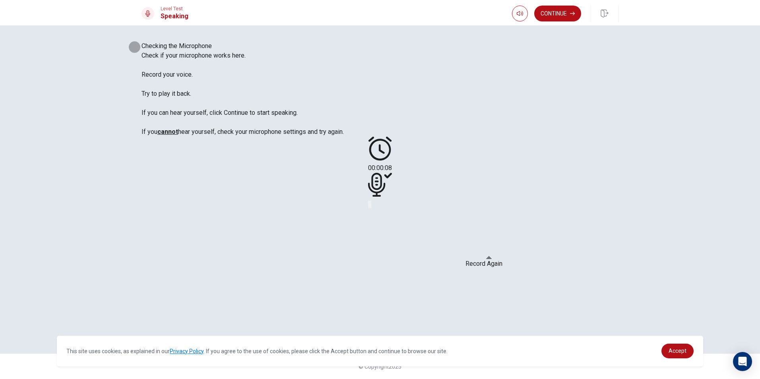
click at [369, 206] on icon "Record Again" at bounding box center [369, 206] width 0 height 0
click at [379, 216] on icon "Play Audio" at bounding box center [375, 211] width 8 height 10
click at [370, 208] on button "Record Again" at bounding box center [369, 205] width 2 height 8
click at [394, 260] on span "Stop Recording" at bounding box center [380, 268] width 28 height 17
click at [392, 200] on div at bounding box center [380, 186] width 24 height 27
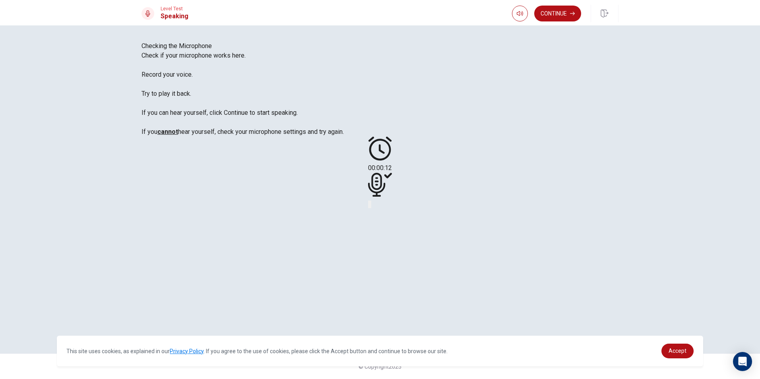
click at [369, 206] on icon "Record Again" at bounding box center [369, 206] width 0 height 0
click at [394, 260] on span "Stop Recording" at bounding box center [380, 268] width 28 height 17
click at [392, 200] on div at bounding box center [380, 186] width 24 height 27
click at [541, 14] on button "Continue" at bounding box center [557, 14] width 47 height 16
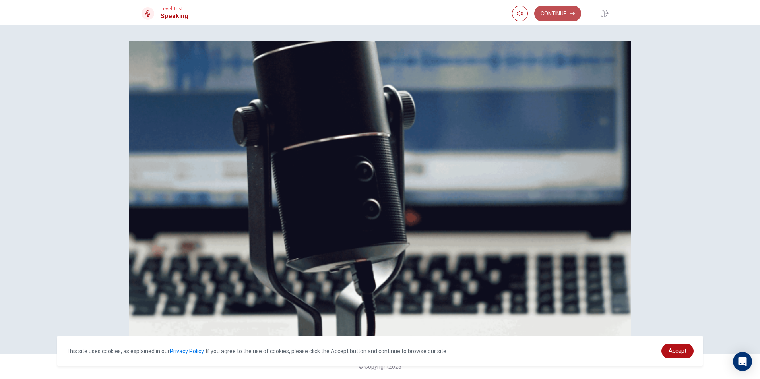
click at [551, 9] on button "Continue" at bounding box center [557, 14] width 47 height 16
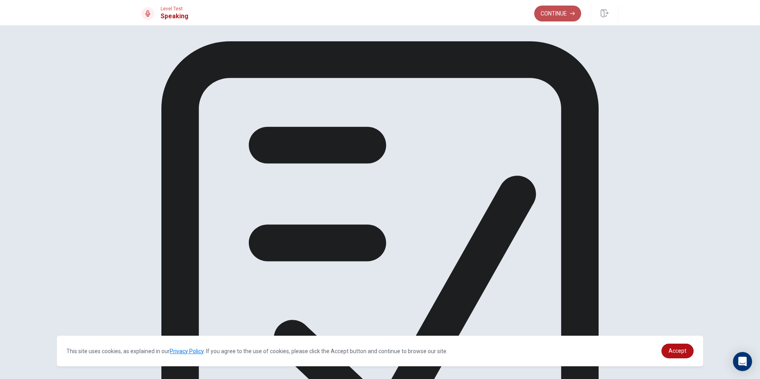
click at [547, 12] on button "Continue" at bounding box center [557, 14] width 47 height 16
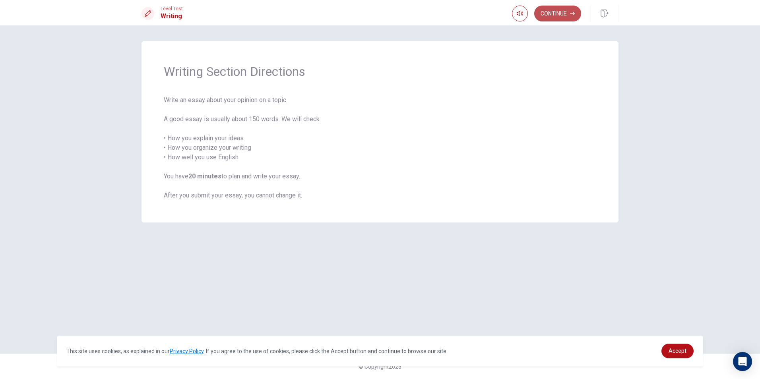
click at [564, 8] on button "Continue" at bounding box center [557, 14] width 47 height 16
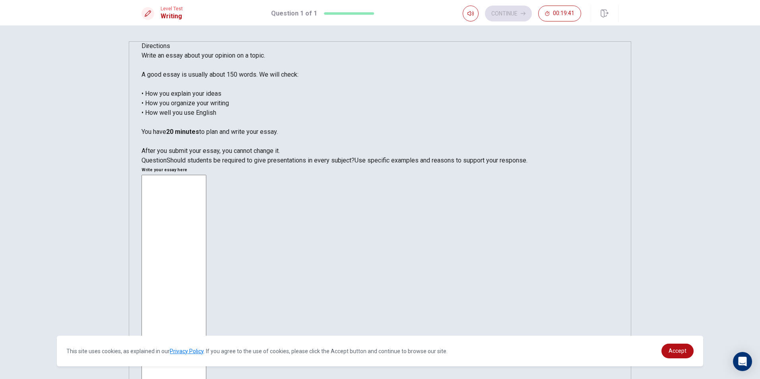
click at [206, 175] on textarea at bounding box center [174, 295] width 65 height 240
type textarea "i"
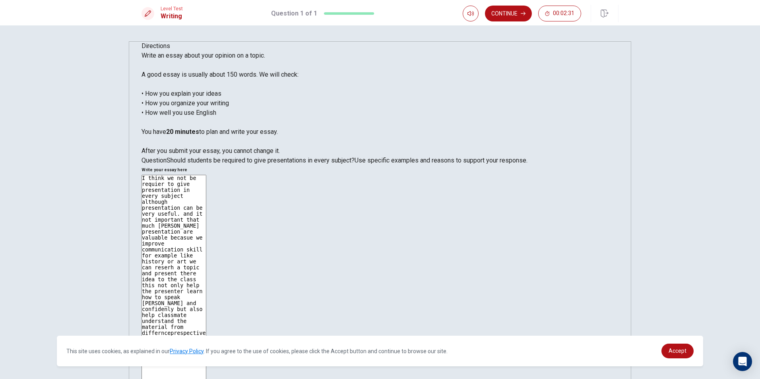
click at [206, 175] on textarea "I think we not be requier to give presentation in every subject although presen…" at bounding box center [174, 295] width 65 height 240
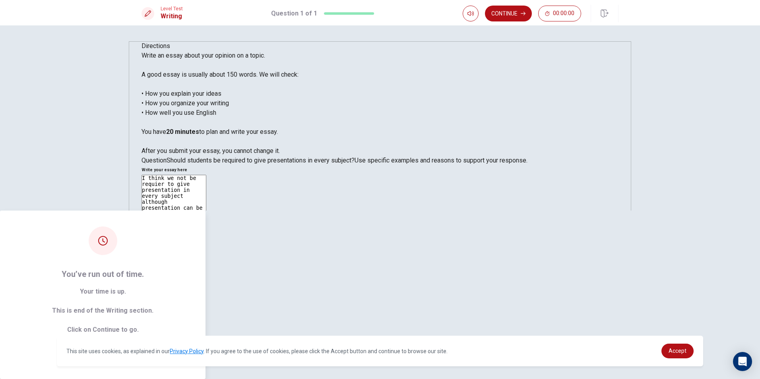
type textarea "I think we not be requier to give presentation in every subject although presen…"
click at [124, 347] on button "Continue" at bounding box center [103, 355] width 43 height 16
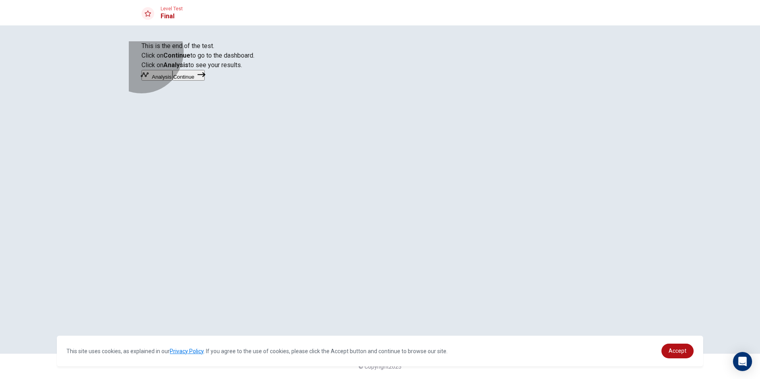
click at [205, 81] on button "Continue" at bounding box center [189, 75] width 32 height 11
